Goal: Navigation & Orientation: Find specific page/section

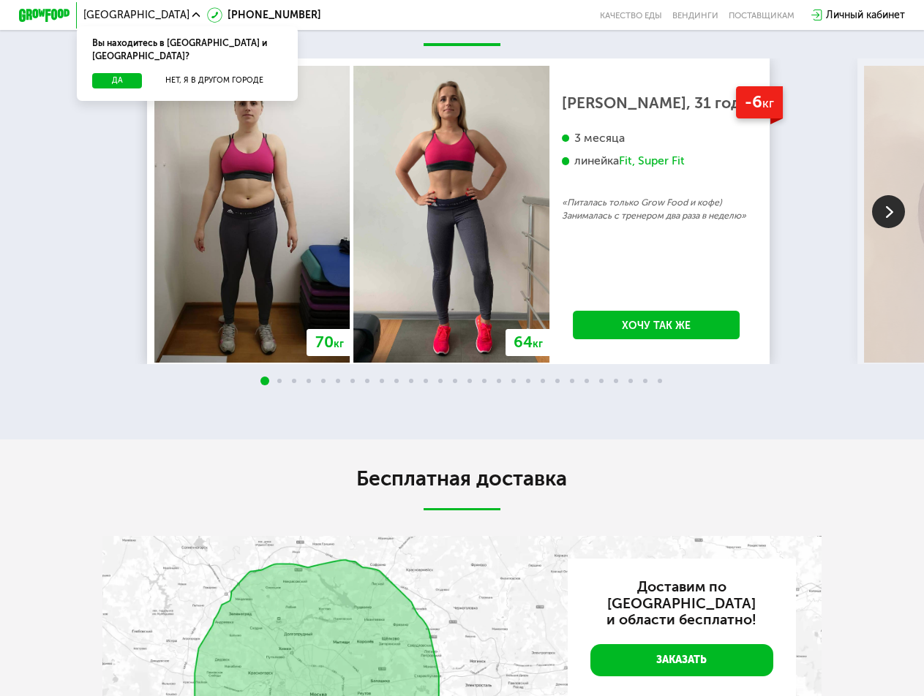
scroll to position [1902, 0]
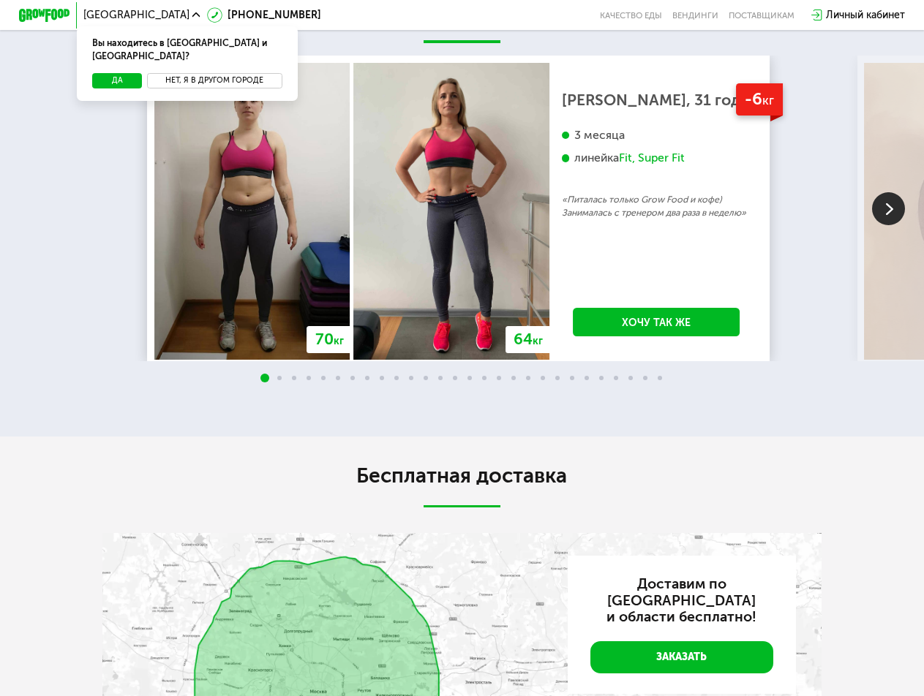
click at [187, 73] on button "Нет, я в другом городе" at bounding box center [214, 80] width 135 height 15
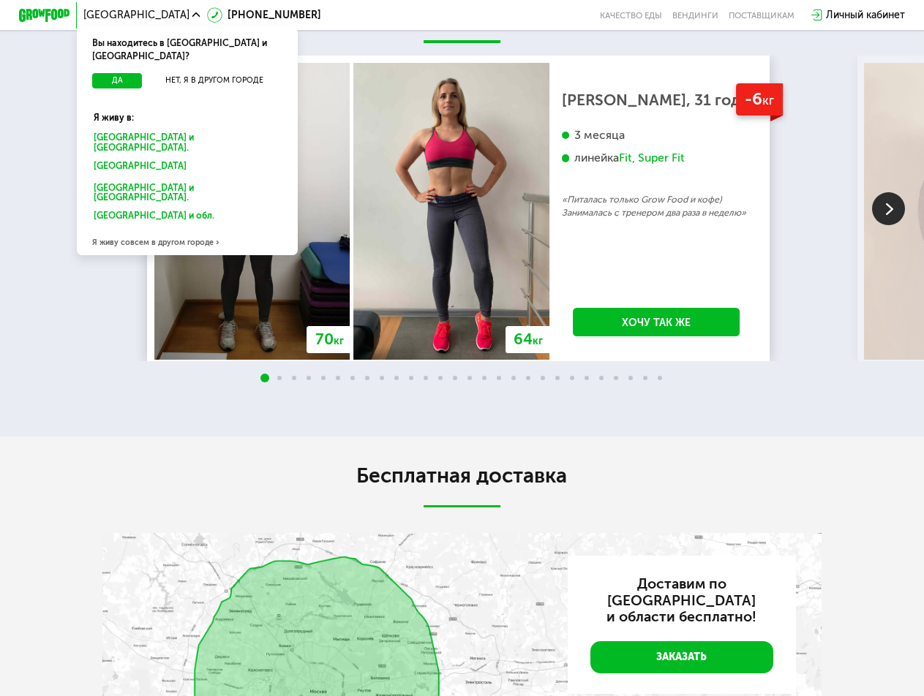
click at [146, 129] on div "Санкт-Петербурге и обл." at bounding box center [188, 142] width 206 height 27
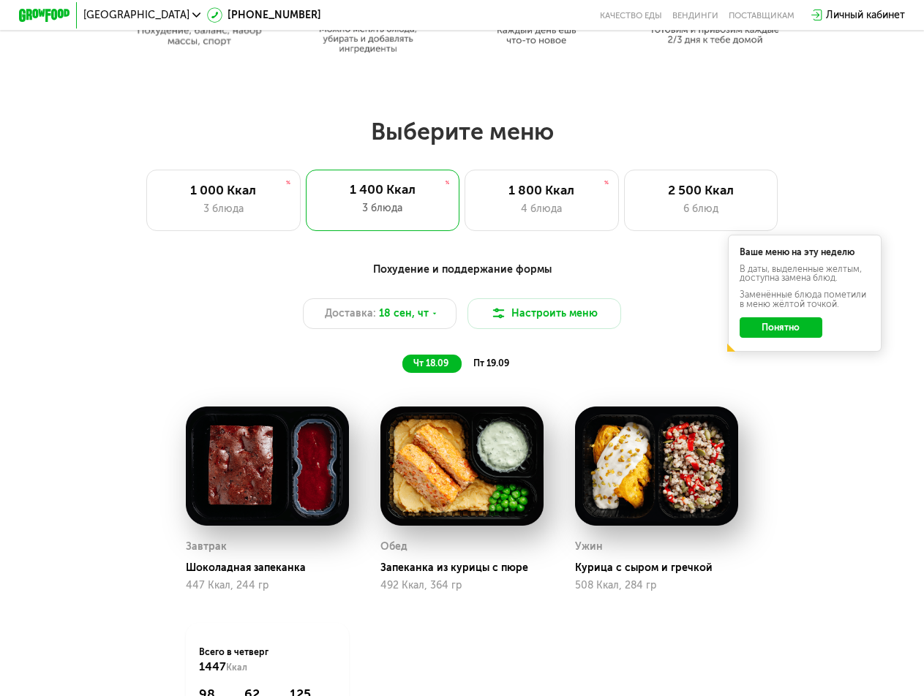
scroll to position [731, 0]
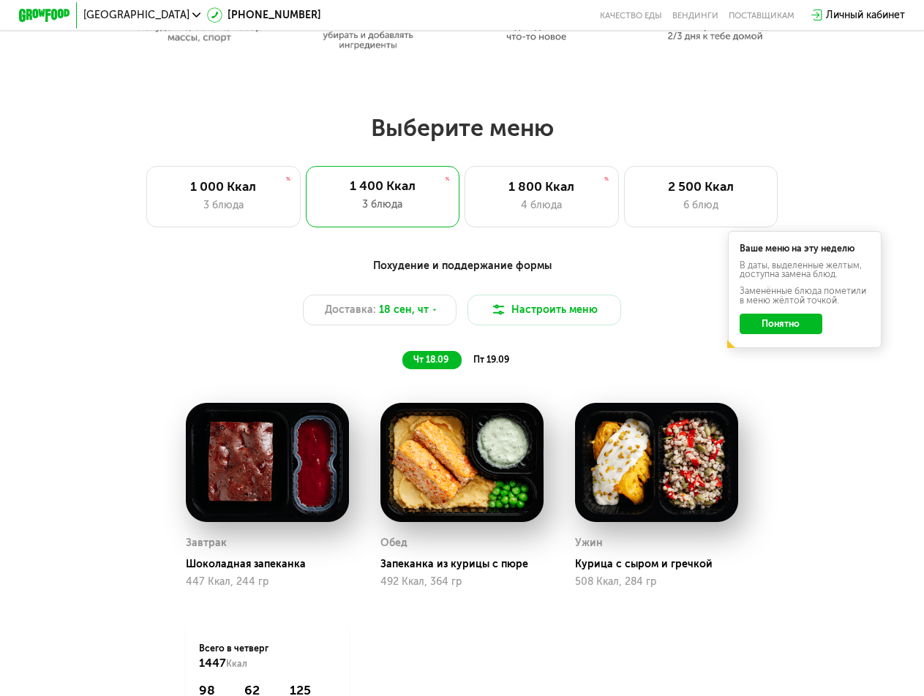
drag, startPoint x: 780, startPoint y: 316, endPoint x: 783, endPoint y: 323, distance: 7.5
click at [780, 317] on div "Ваше меню на эту неделю В даты, выделенные желтым, доступна замена блюд. Заменё…" at bounding box center [805, 289] width 154 height 117
click at [783, 334] on button "Понятно" at bounding box center [781, 324] width 83 height 20
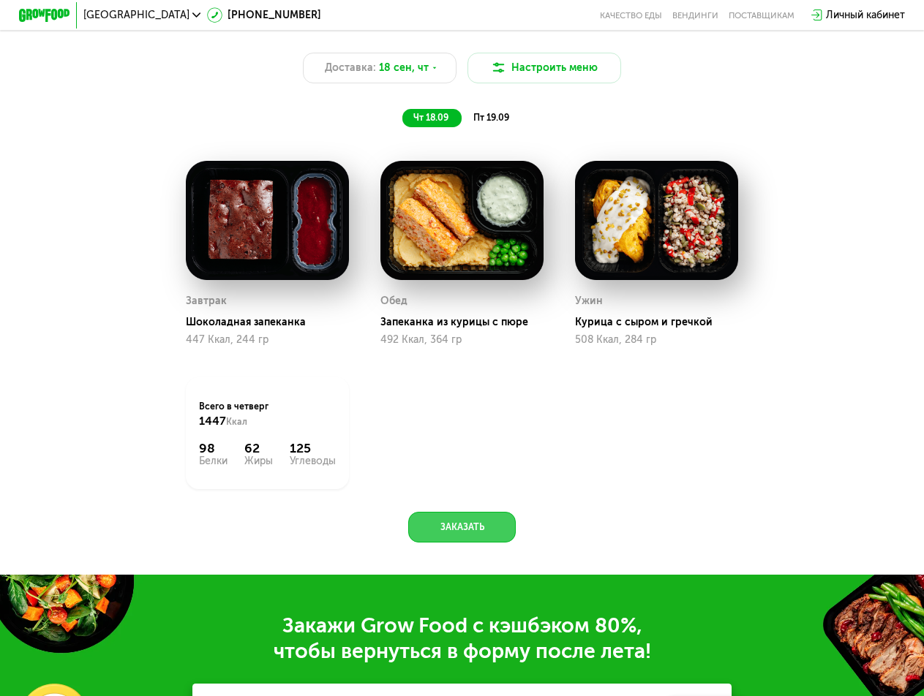
scroll to position [658, 0]
